Goal: Use online tool/utility: Utilize a website feature to perform a specific function

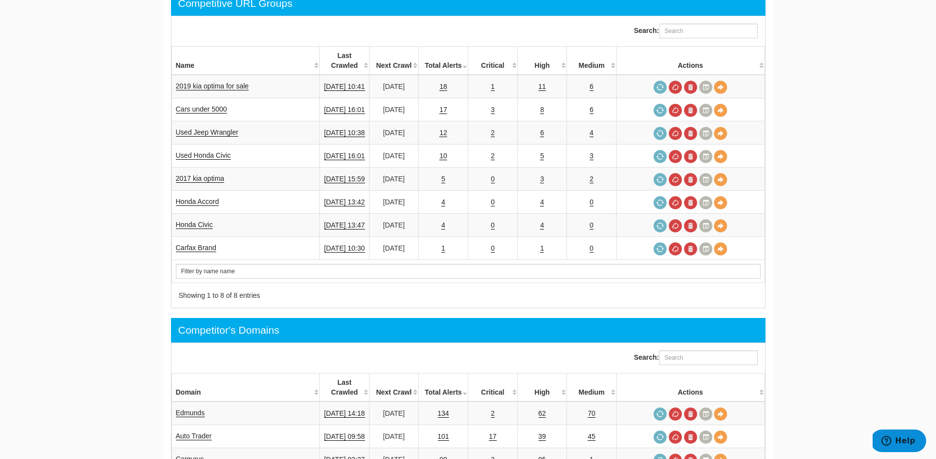
scroll to position [433, 0]
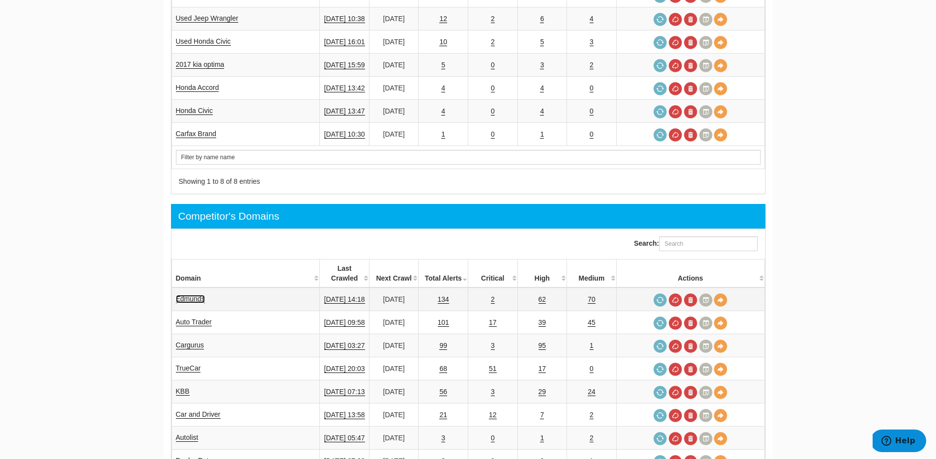
click at [193, 295] on link "Edmunds" at bounding box center [190, 299] width 29 height 8
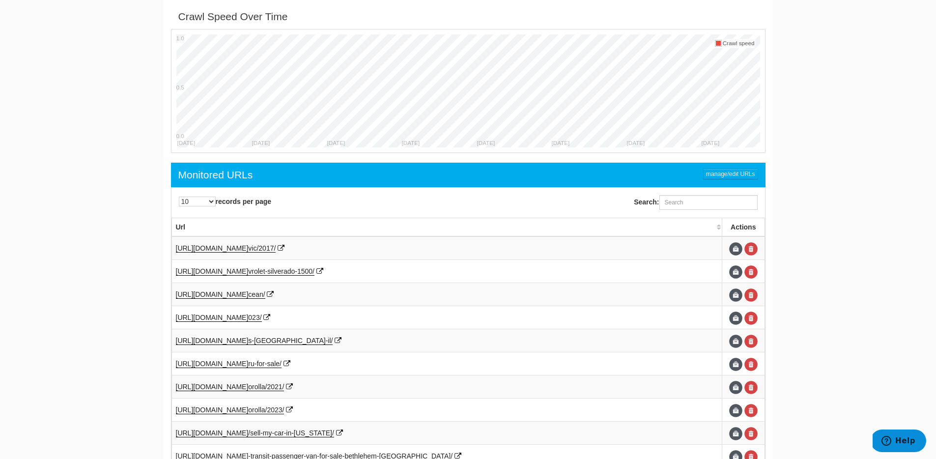
scroll to position [428, 0]
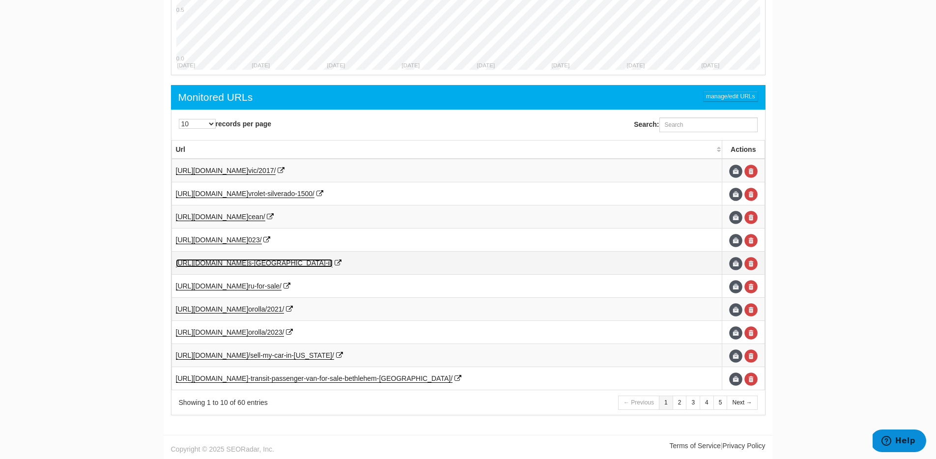
click at [311, 261] on span "s-chicago-il/" at bounding box center [290, 263] width 84 height 8
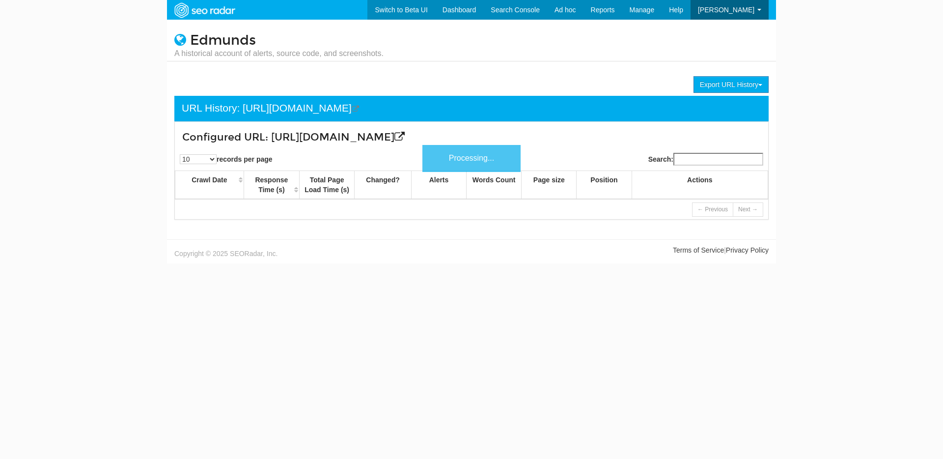
scroll to position [39, 0]
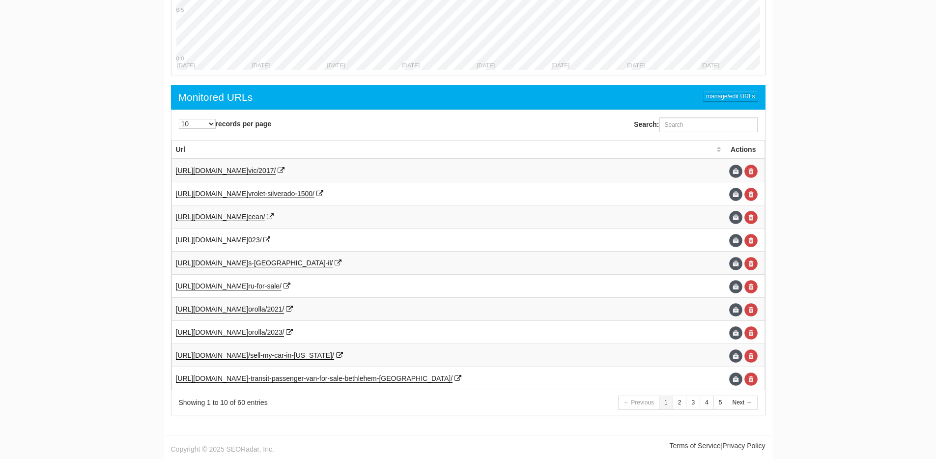
scroll to position [39, 0]
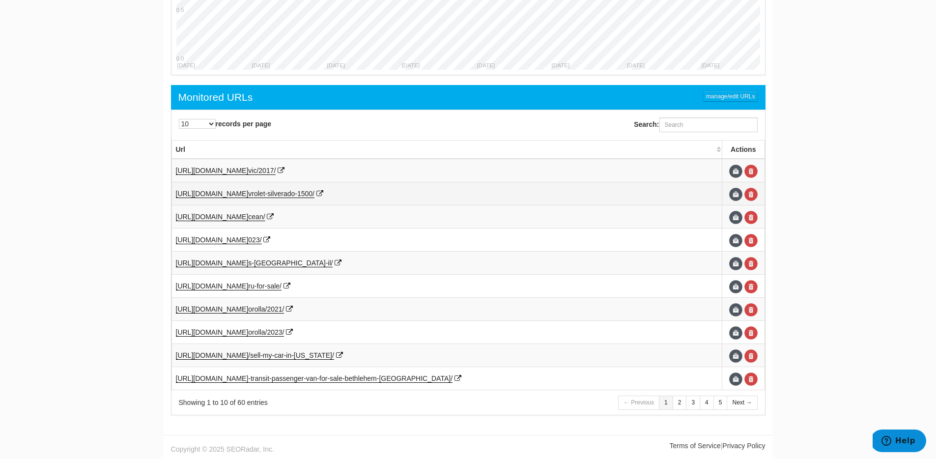
click at [330, 189] on td "[URL][DOMAIN_NAME] vrolet-silverado-1500/" at bounding box center [446, 193] width 551 height 23
click at [314, 194] on span "vrolet-silverado-1500/" at bounding box center [281, 194] width 66 height 8
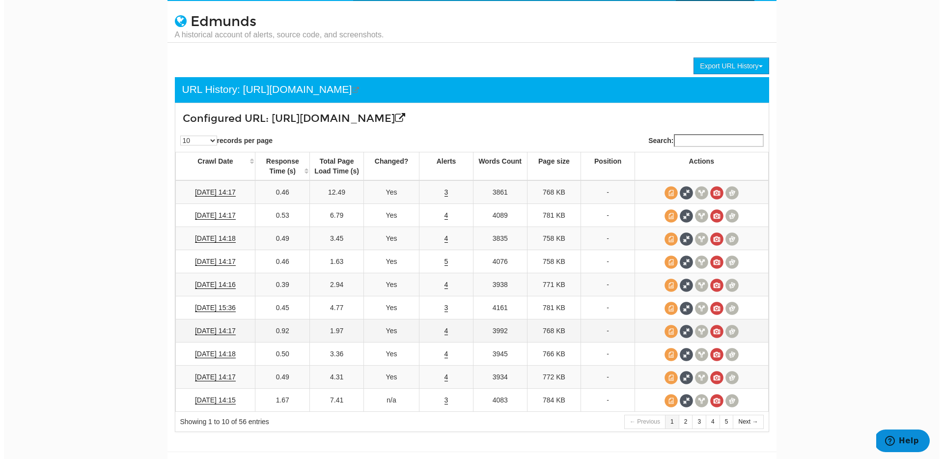
scroll to position [36, 0]
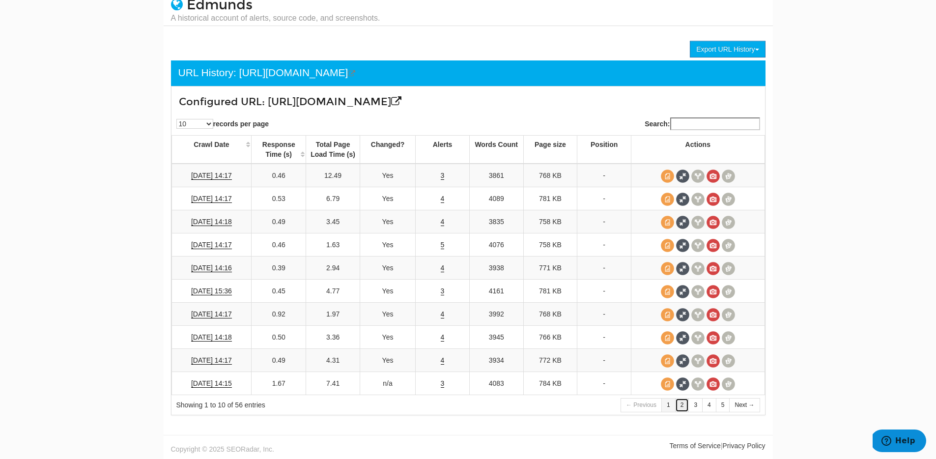
click at [684, 409] on link "2" at bounding box center [682, 405] width 14 height 14
click at [684, 358] on span at bounding box center [682, 360] width 13 height 13
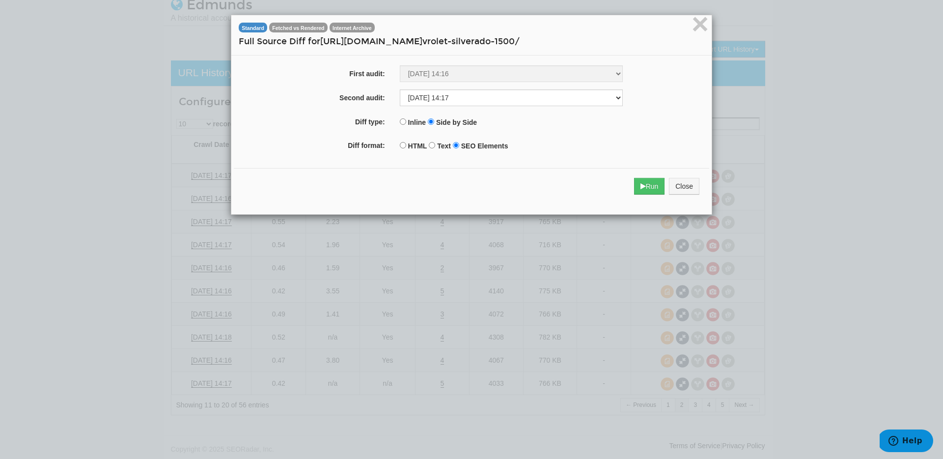
click at [627, 188] on div "Run Close" at bounding box center [471, 186] width 475 height 36
click at [640, 188] on icon "submit" at bounding box center [642, 186] width 5 height 7
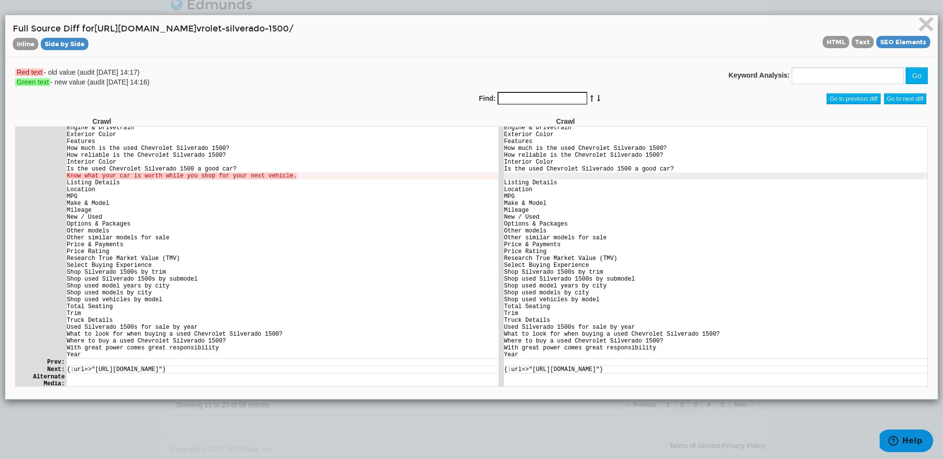
scroll to position [607, 0]
click at [917, 27] on span "×" at bounding box center [925, 23] width 17 height 33
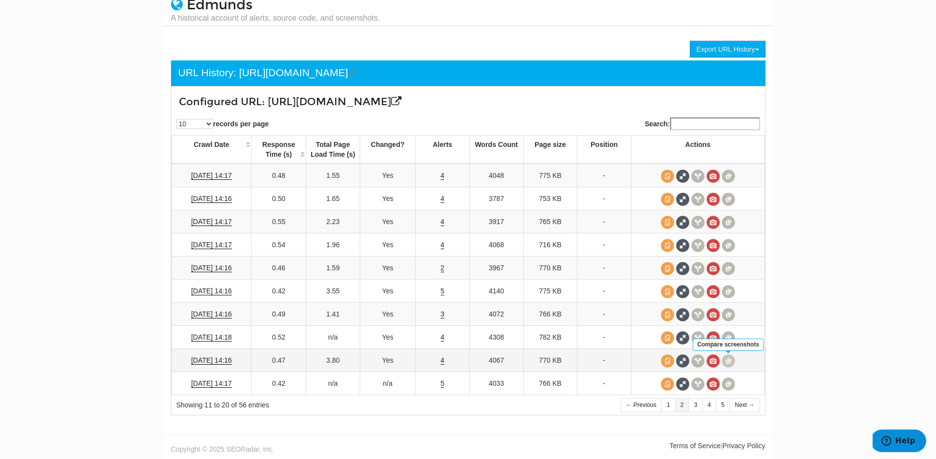
click at [725, 359] on span at bounding box center [727, 360] width 13 height 13
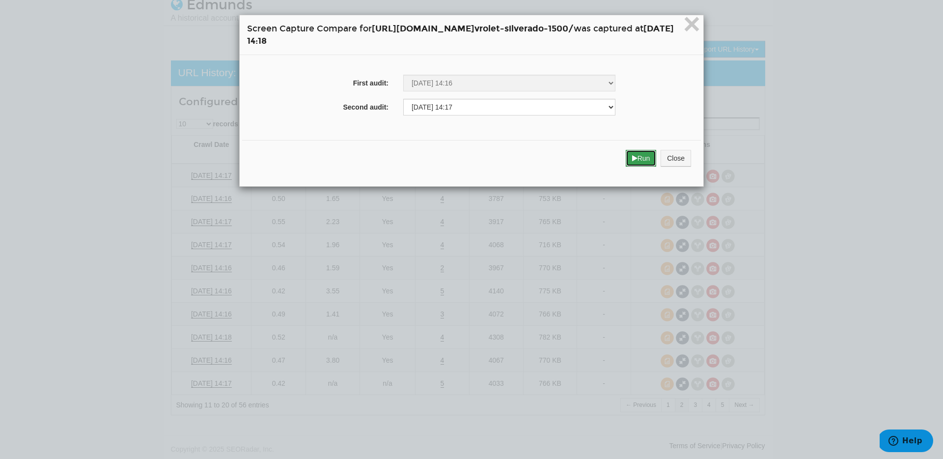
click at [657, 166] on button "Run" at bounding box center [641, 158] width 31 height 17
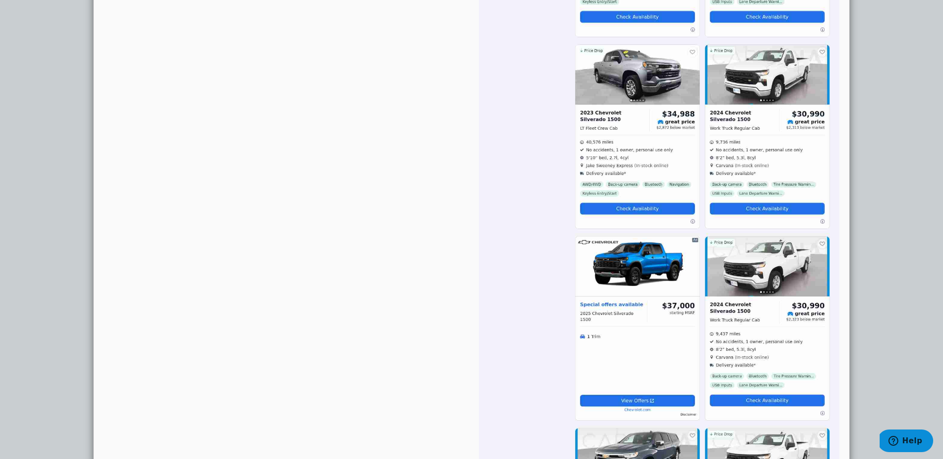
scroll to position [0, 0]
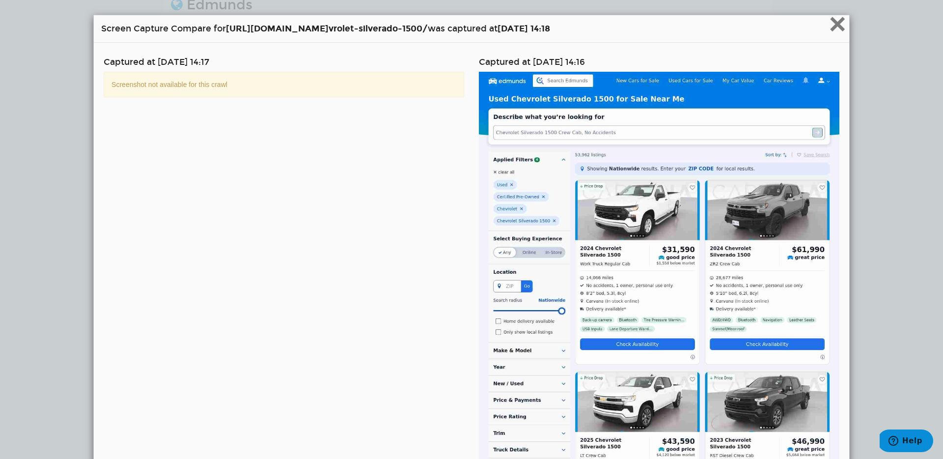
click at [834, 28] on span "×" at bounding box center [837, 23] width 17 height 33
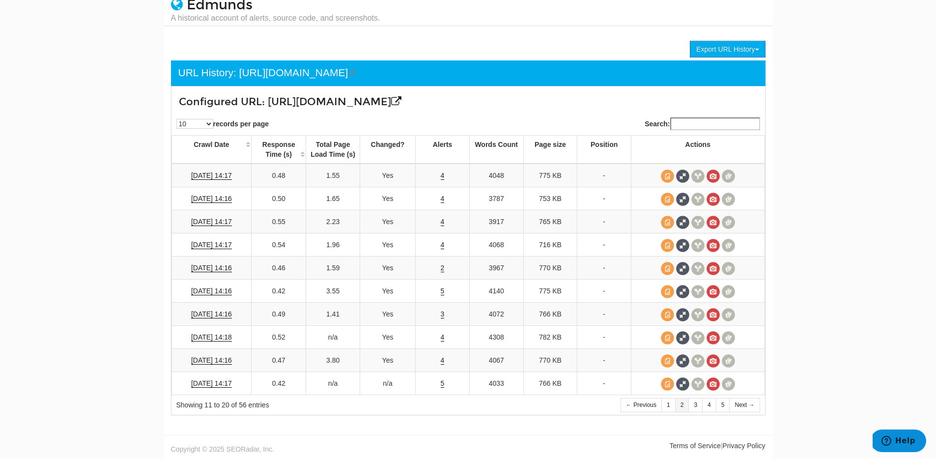
click at [804, 126] on body "Switch to Beta UI Dashboard Search Console Keyword Winners and Losers Page Winn…" at bounding box center [468, 194] width 936 height 459
click at [726, 315] on span at bounding box center [727, 314] width 13 height 13
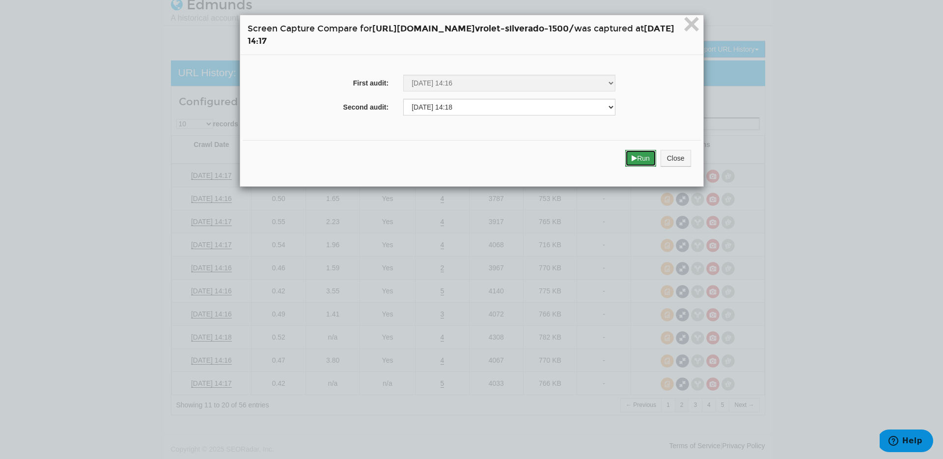
click at [656, 159] on button "Run" at bounding box center [640, 158] width 31 height 17
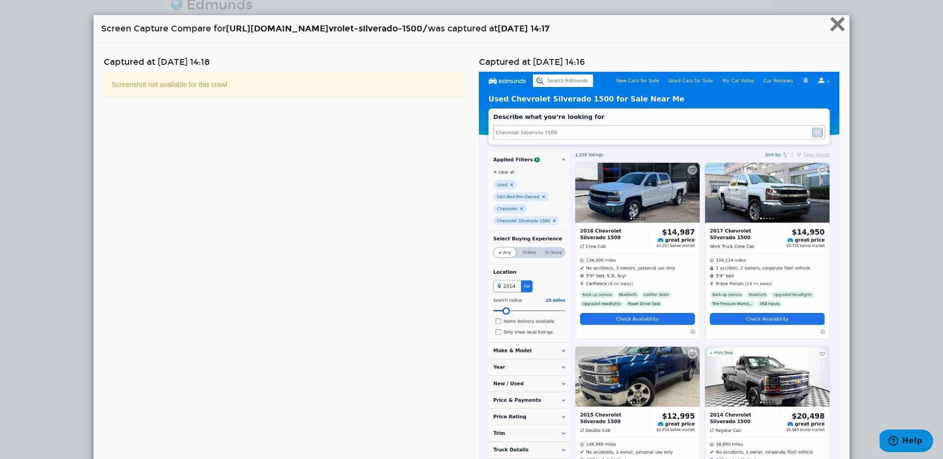
click at [829, 26] on span "×" at bounding box center [837, 23] width 17 height 33
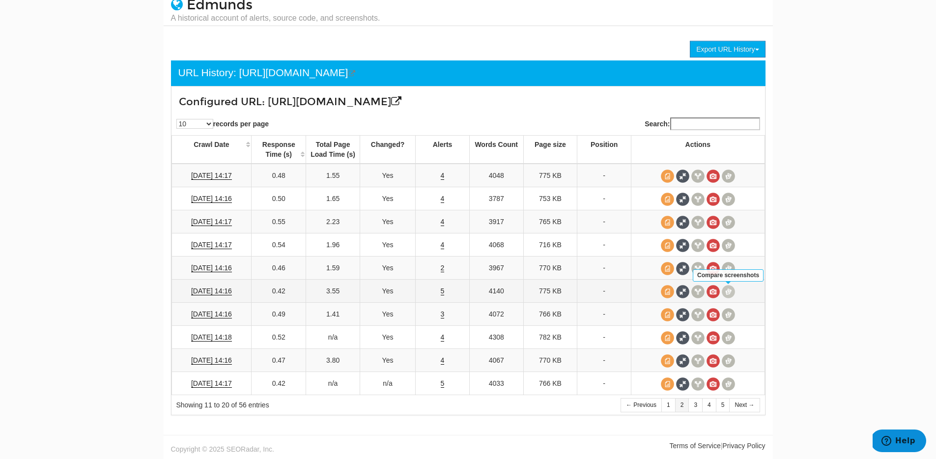
click at [729, 293] on span at bounding box center [727, 291] width 13 height 13
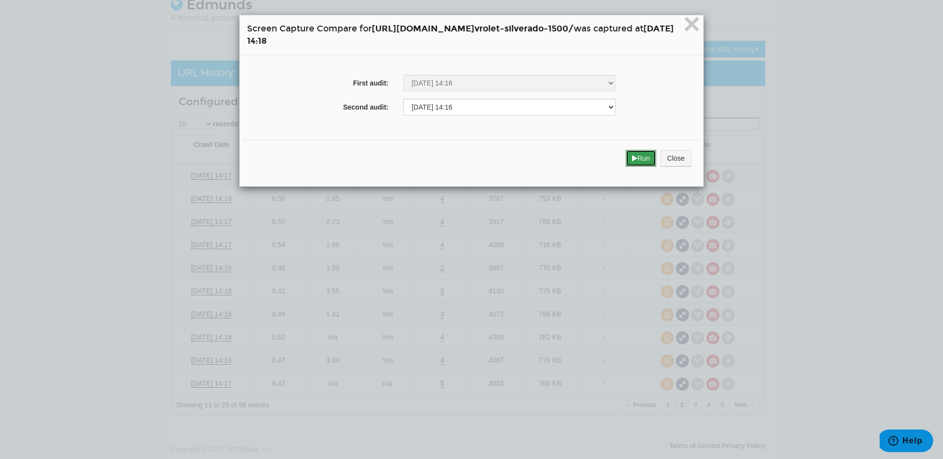
click at [657, 159] on button "Run" at bounding box center [641, 158] width 31 height 17
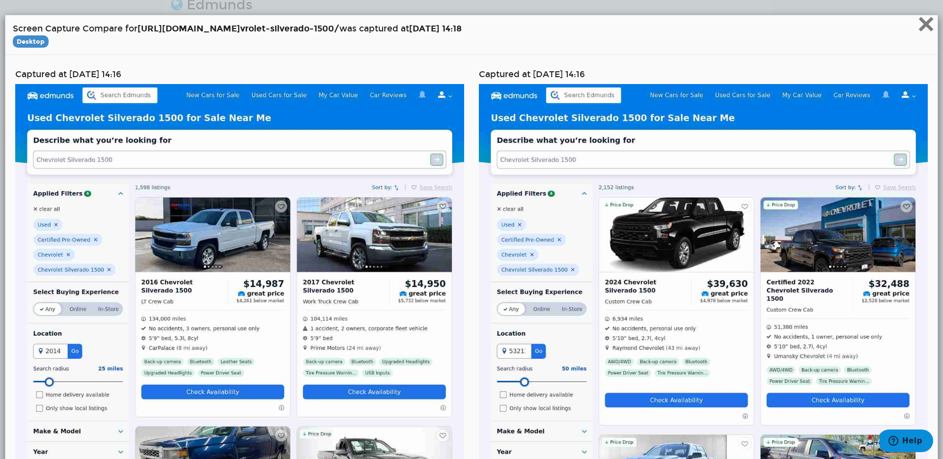
click at [917, 28] on span "×" at bounding box center [925, 23] width 17 height 33
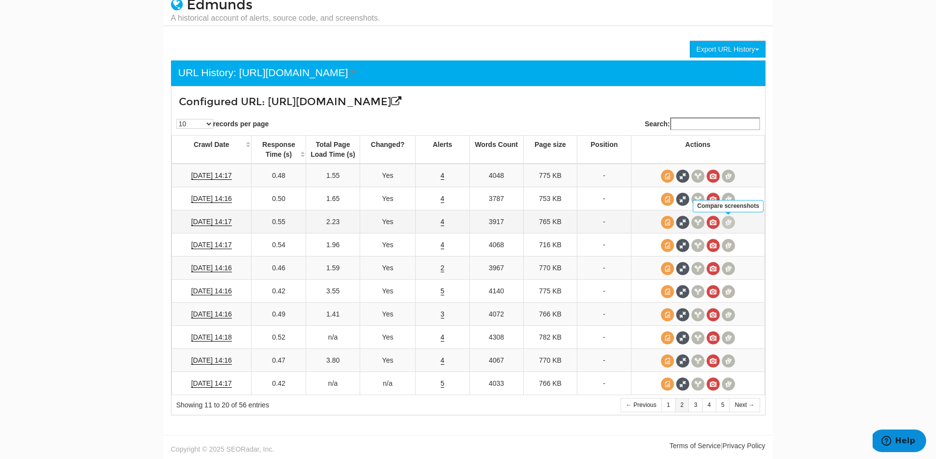
click at [727, 219] on span at bounding box center [727, 222] width 13 height 13
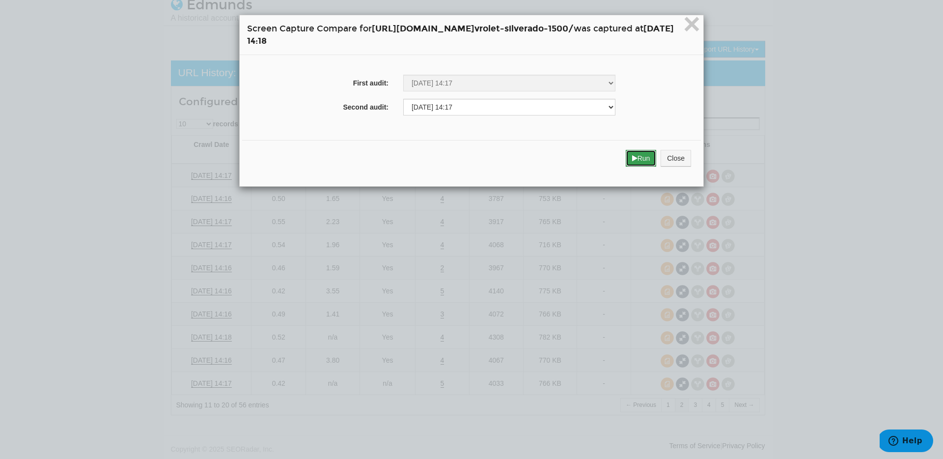
click at [638, 158] on icon "submit" at bounding box center [634, 158] width 5 height 7
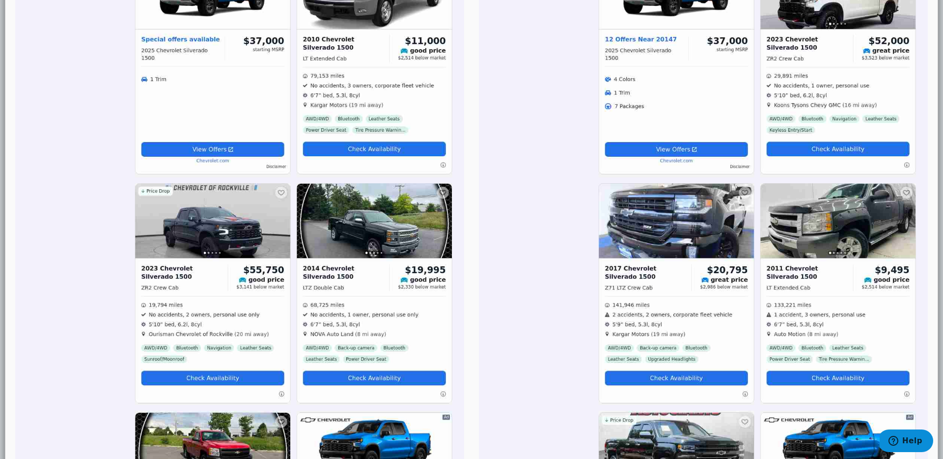
scroll to position [1930, 0]
